Goal: Find specific page/section: Find specific page/section

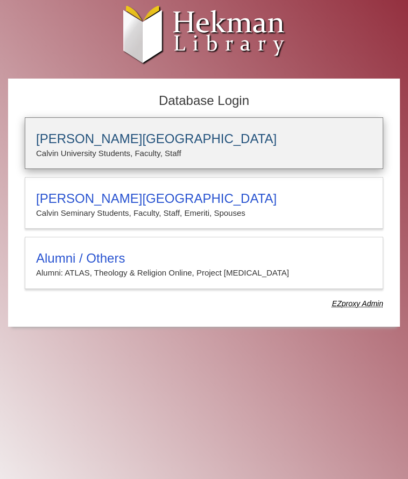
type input "**********"
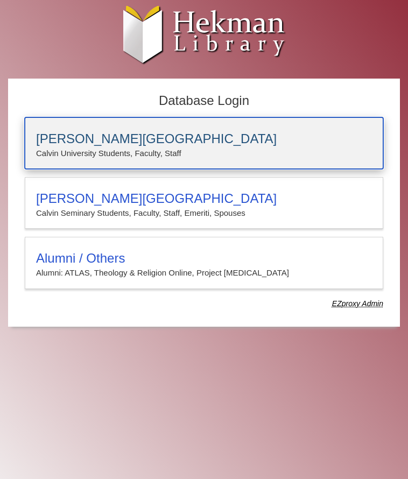
click at [191, 124] on div "[PERSON_NAME][GEOGRAPHIC_DATA] [PERSON_NAME] University Students, Faculty, Staff" at bounding box center [204, 143] width 359 height 52
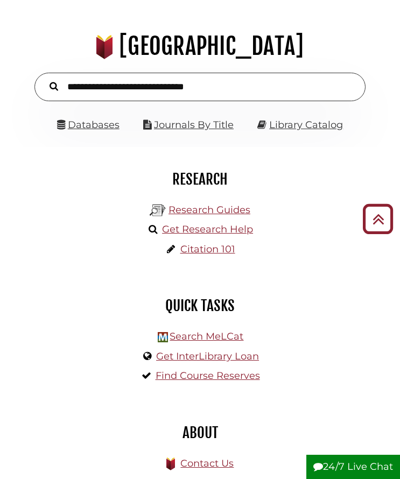
scroll to position [43, 0]
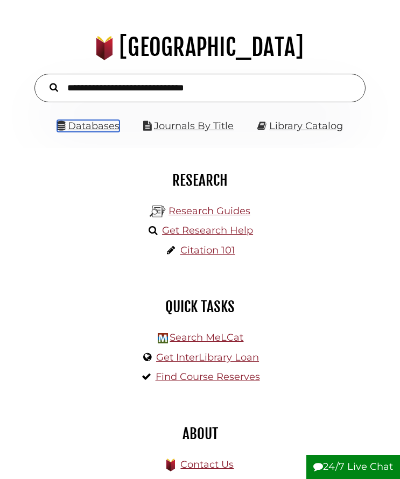
click at [106, 131] on link "Databases" at bounding box center [88, 126] width 62 height 12
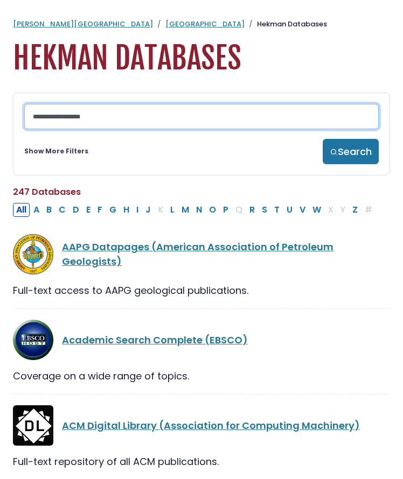
click at [118, 119] on input "Search database by title or keyword" at bounding box center [201, 116] width 354 height 25
type input "******"
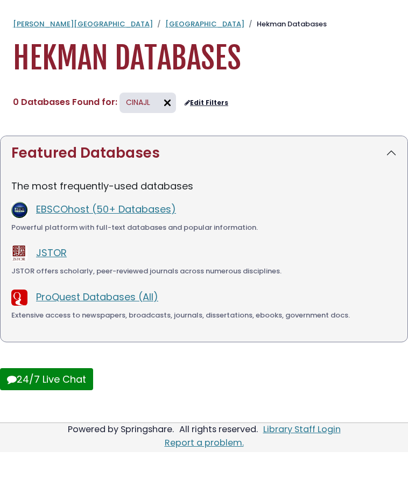
click at [163, 101] on img at bounding box center [167, 102] width 17 height 17
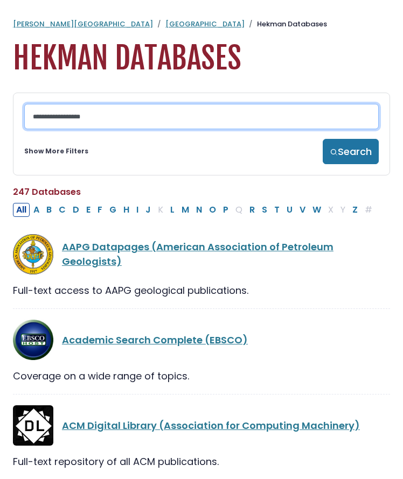
click at [136, 120] on input "Search database by title or keyword" at bounding box center [201, 116] width 354 height 25
type input "******"
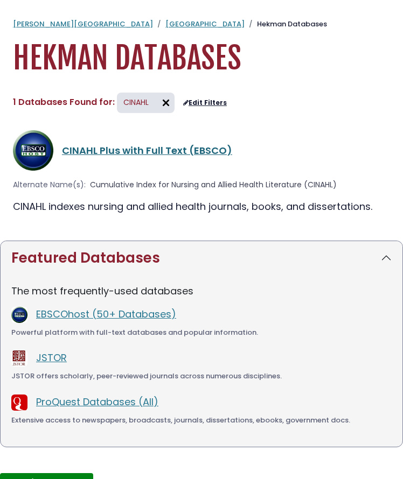
click at [145, 153] on link "CINAHL Plus with Full Text (EBSCO)" at bounding box center [147, 150] width 170 height 13
click at [134, 152] on link "CINAHL Plus with Full Text (EBSCO)" at bounding box center [147, 150] width 170 height 13
click at [118, 319] on link "EBSCOhost (50+ Databases)" at bounding box center [106, 313] width 140 height 13
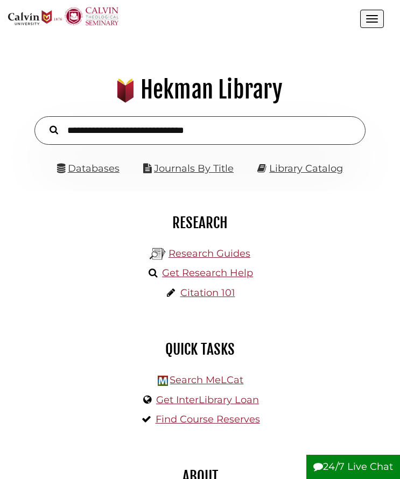
scroll to position [123, 368]
click at [359, 23] on div ".cls-1 { fill: #8c2232; } .cls-2 { fill: #f2cd14; } .cls-3 { fill: #c32032; } .…" at bounding box center [184, 19] width 352 height 24
click at [363, 22] on button "Open the menu" at bounding box center [372, 19] width 24 height 18
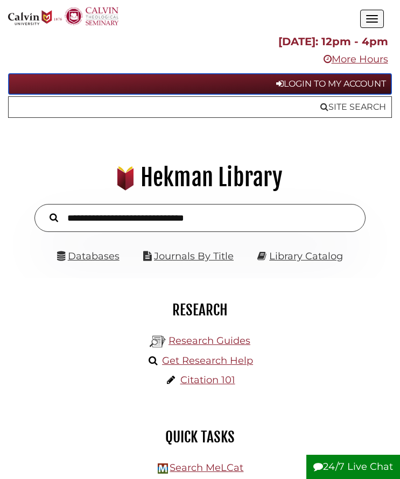
click at [346, 78] on link "Login to My Account" at bounding box center [200, 84] width 384 height 22
